Goal: Navigation & Orientation: Find specific page/section

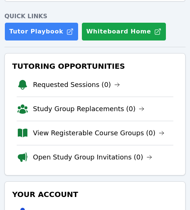
scroll to position [111, 0]
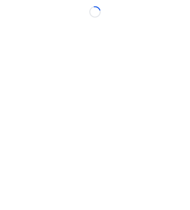
scroll to position [6, 0]
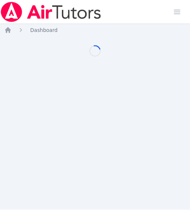
scroll to position [6, 0]
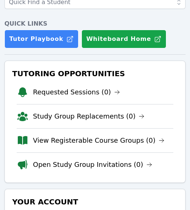
scroll to position [80, 0]
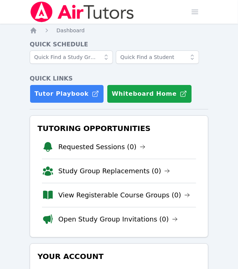
drag, startPoint x: 0, startPoint y: 0, endPoint x: 19, endPoint y: 170, distance: 170.7
